Goal: Find specific page/section: Find specific page/section

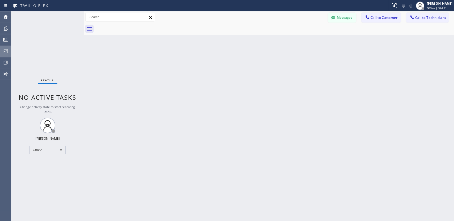
click at [4, 49] on icon at bounding box center [6, 51] width 6 height 6
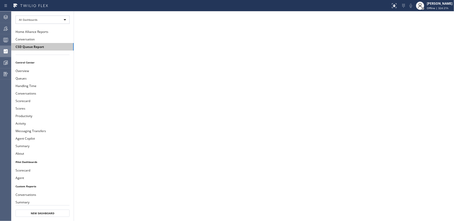
click at [30, 49] on button "CSD Queue Report" at bounding box center [42, 47] width 62 height 8
